Goal: Find specific page/section: Find specific page/section

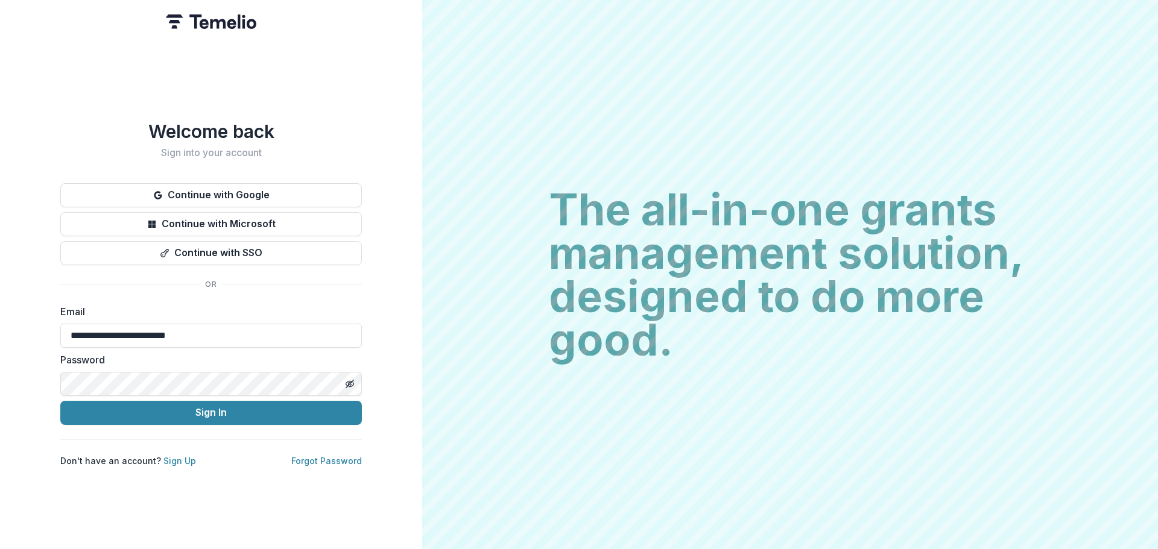
type input "**********"
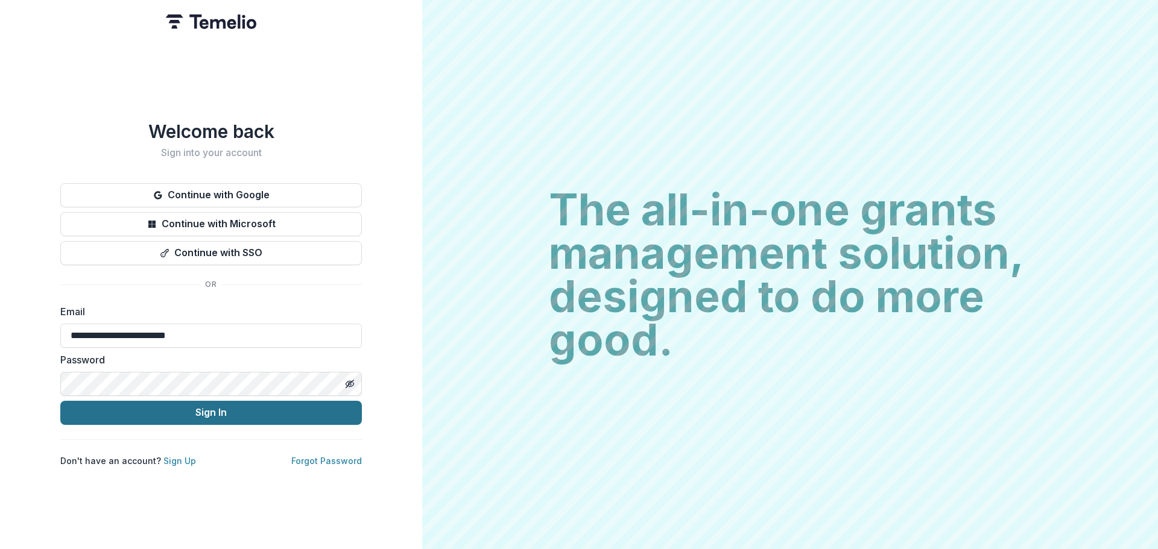
click at [247, 411] on button "Sign In" at bounding box center [211, 413] width 302 height 24
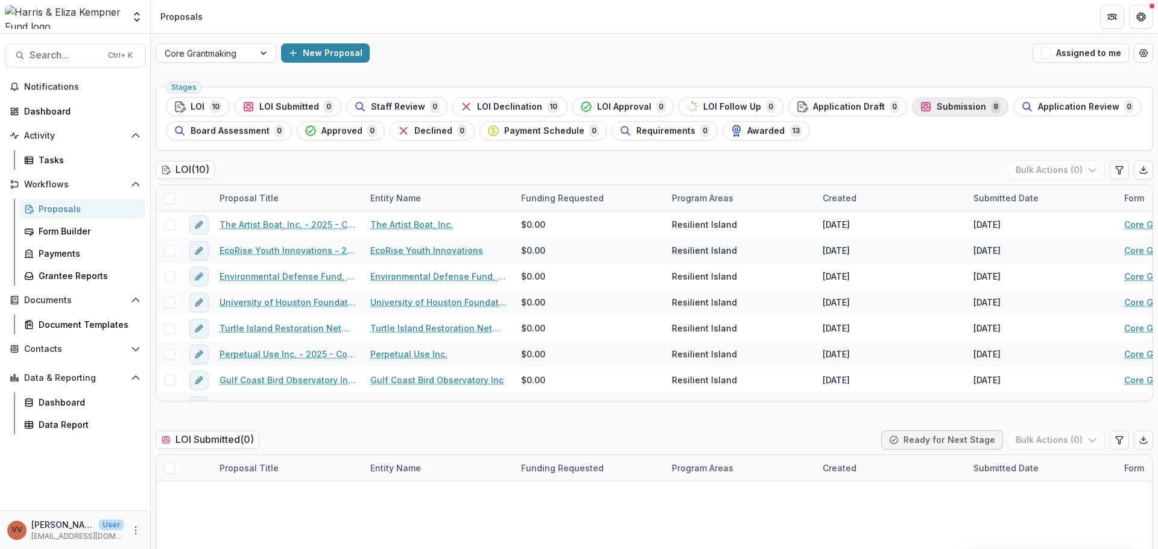
click at [953, 104] on span "Submission" at bounding box center [961, 107] width 49 height 10
